Goal: Task Accomplishment & Management: Manage account settings

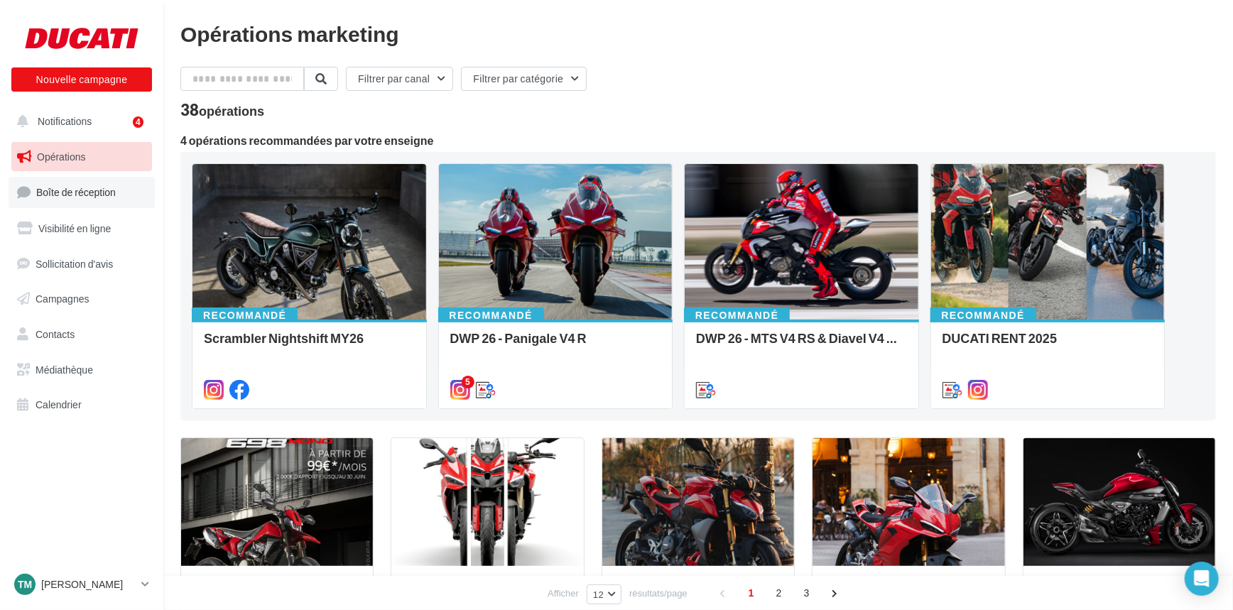
click at [93, 190] on span "Boîte de réception" at bounding box center [76, 192] width 80 height 12
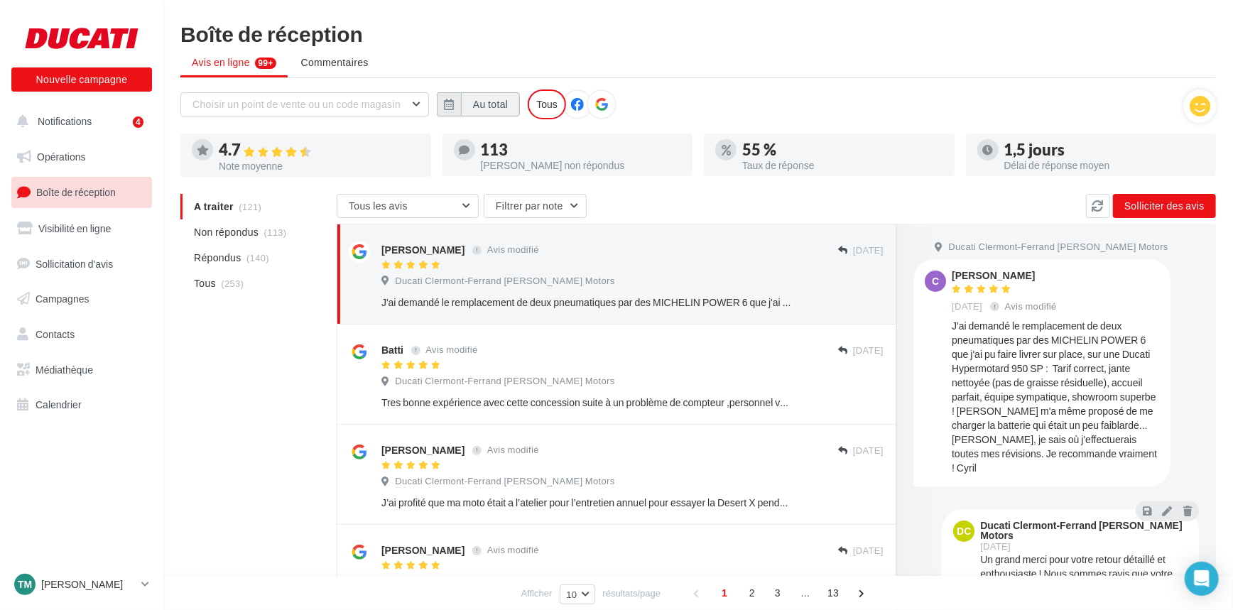
click at [469, 102] on button "Au total" at bounding box center [490, 104] width 59 height 24
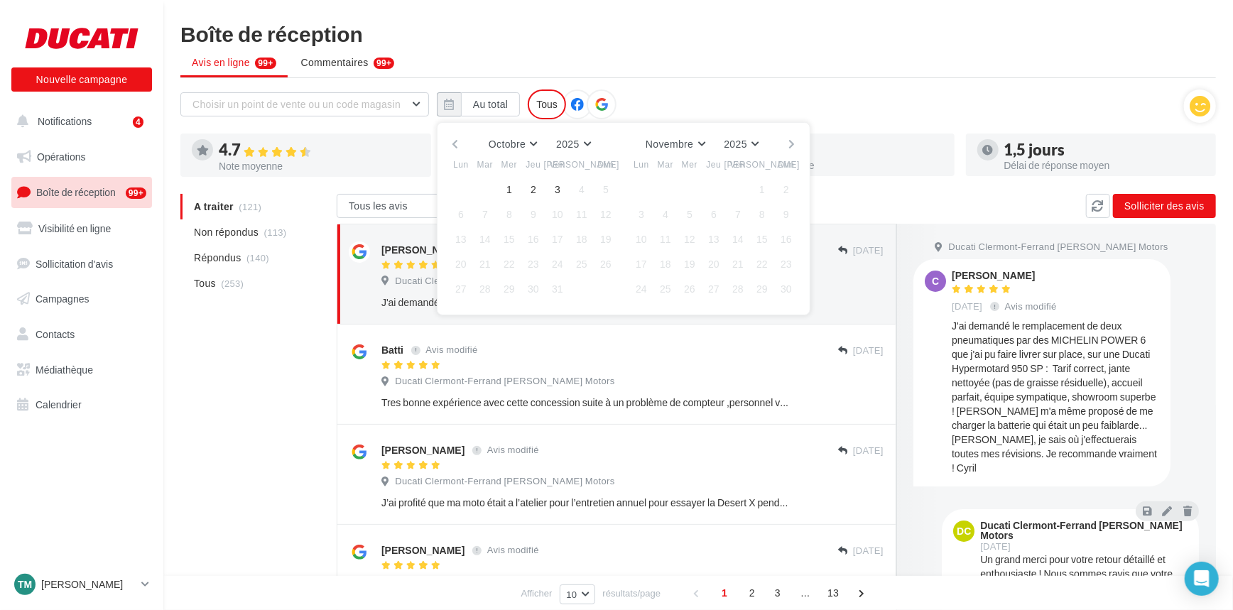
click at [453, 146] on button "button" at bounding box center [455, 144] width 12 height 20
click at [462, 191] on button "1" at bounding box center [460, 189] width 21 height 21
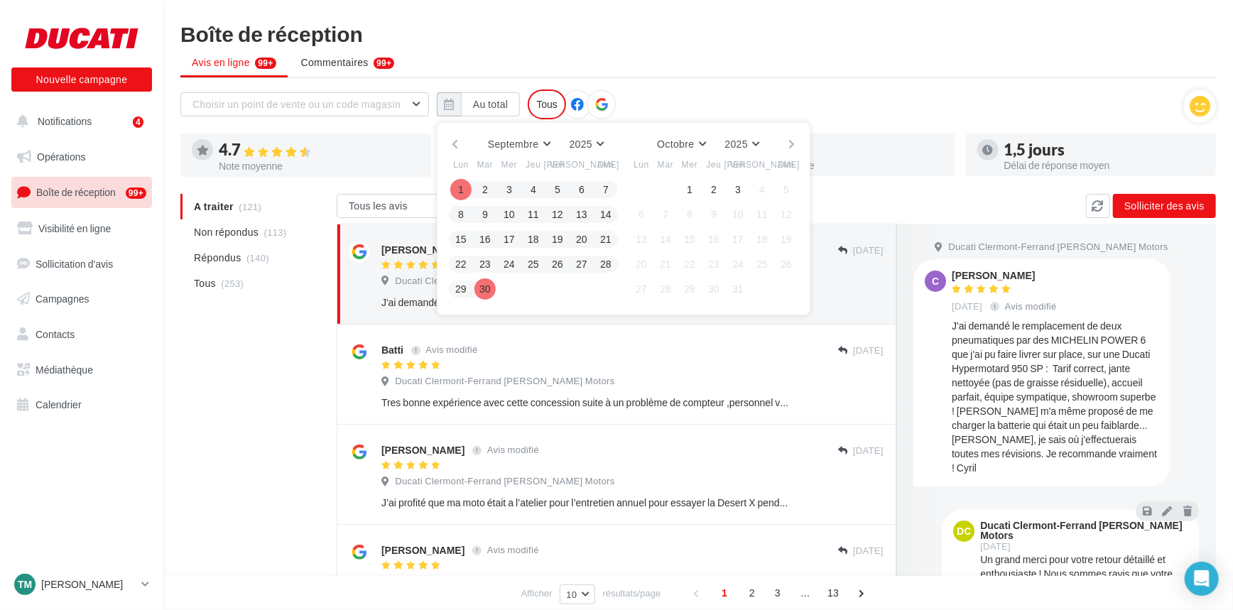
click at [482, 283] on button "30" at bounding box center [484, 288] width 21 height 21
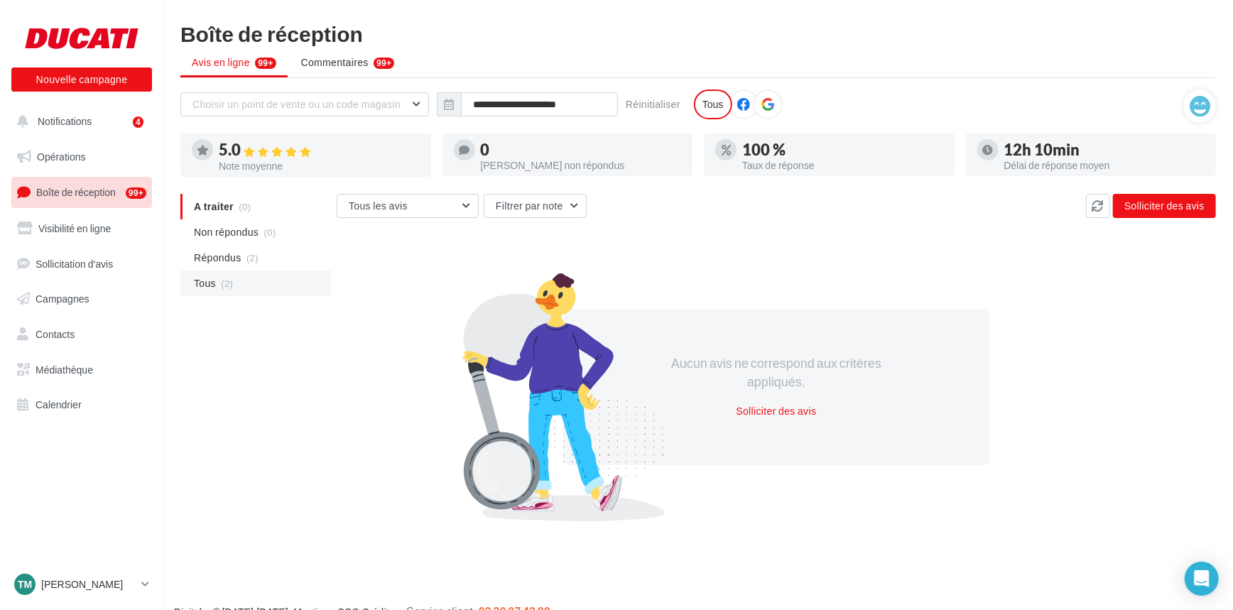
click at [239, 280] on li "Tous (2)" at bounding box center [255, 284] width 151 height 26
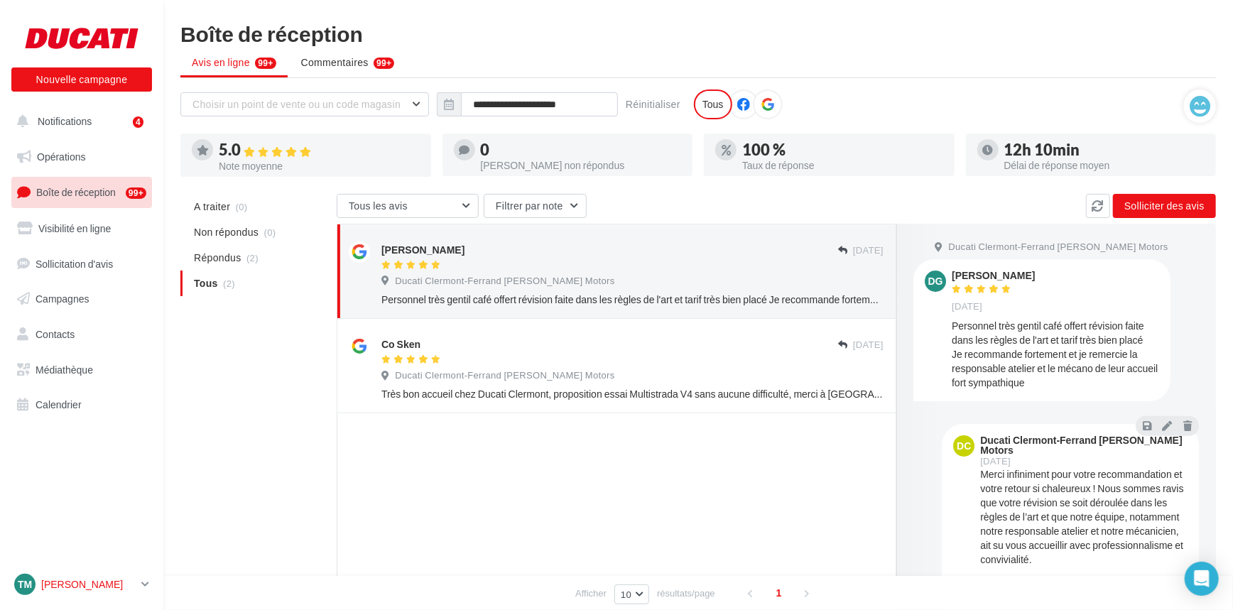
click at [76, 582] on p "[PERSON_NAME]" at bounding box center [88, 584] width 94 height 14
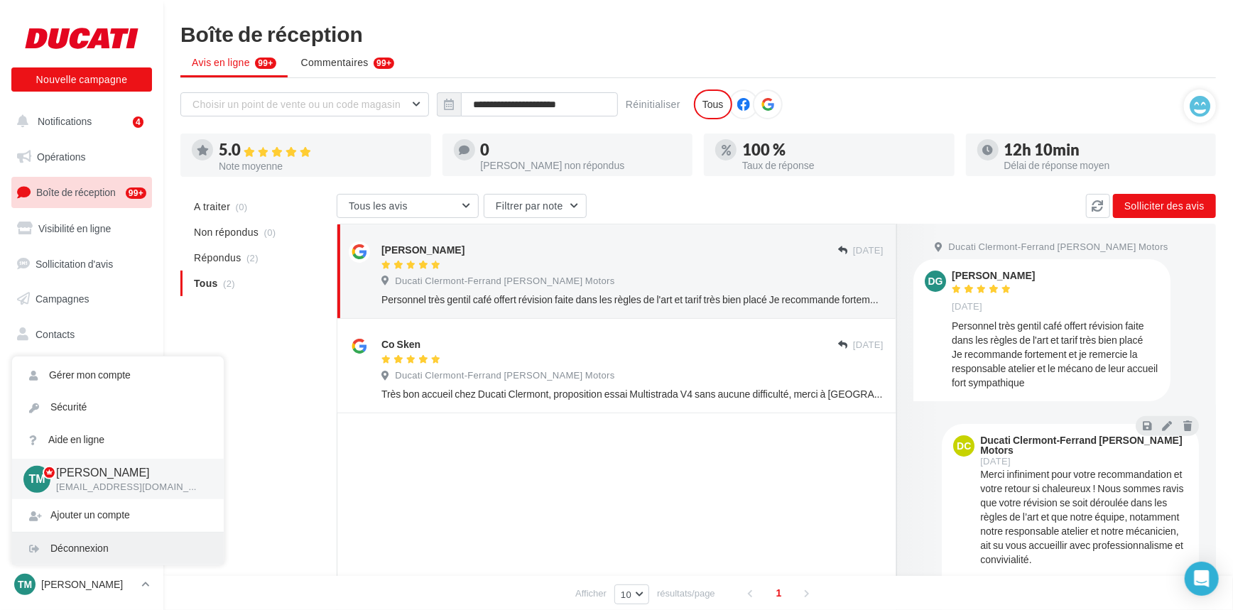
click at [128, 547] on div "Déconnexion" at bounding box center [118, 549] width 212 height 32
